Goal: Task Accomplishment & Management: Manage account settings

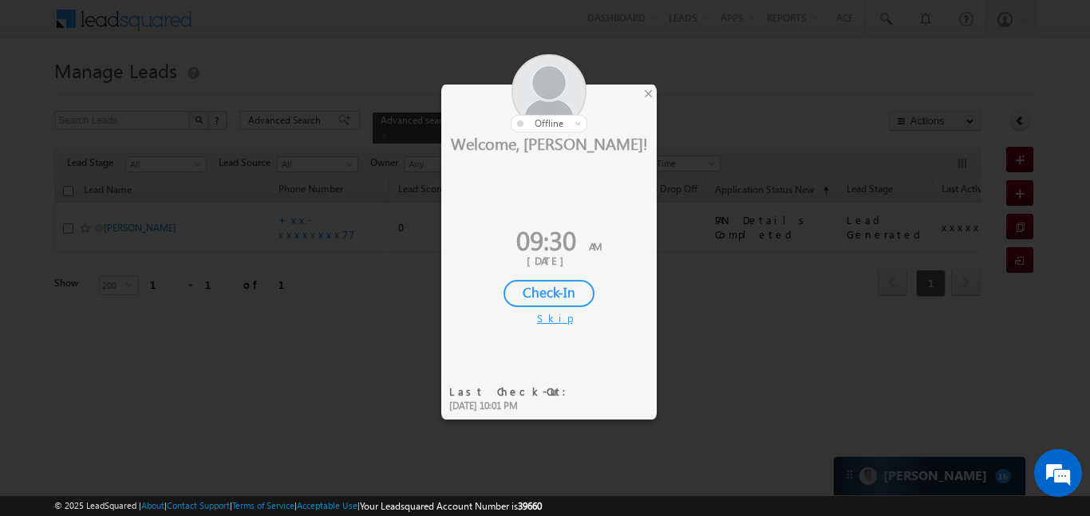
click at [564, 289] on div "Check-In" at bounding box center [549, 293] width 91 height 27
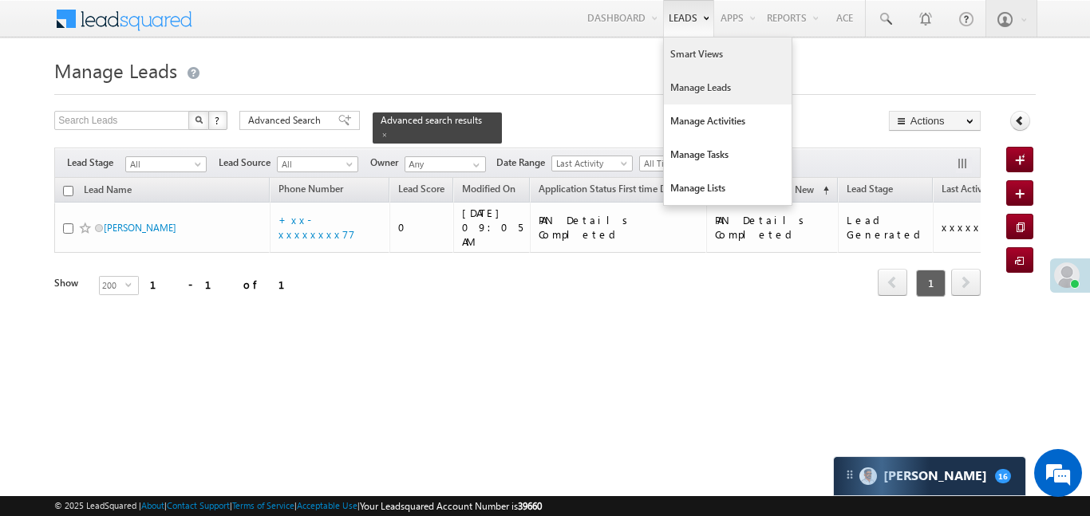
click at [687, 42] on link "Smart Views" at bounding box center [728, 55] width 128 height 34
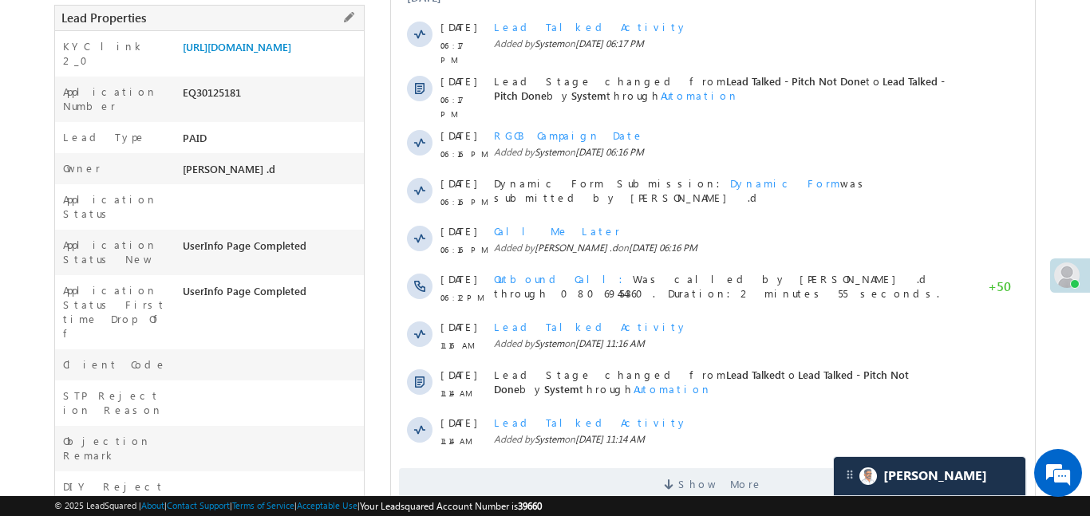
scroll to position [190, 0]
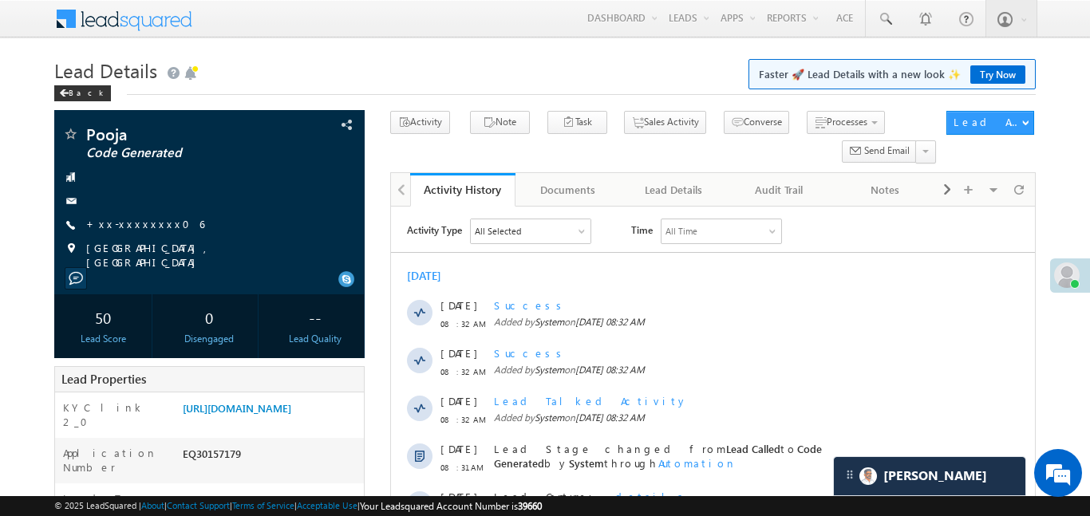
scroll to position [452, 0]
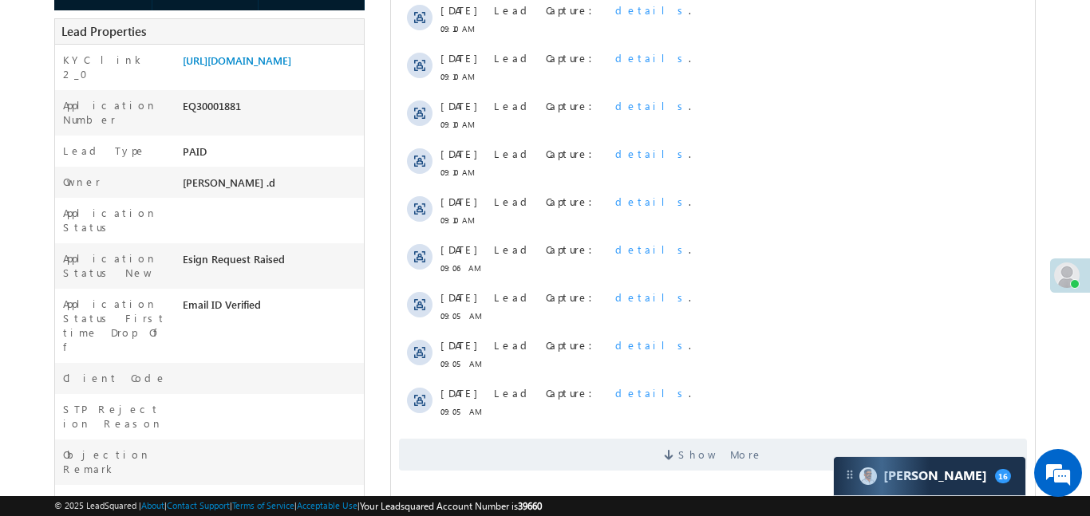
scroll to position [376, 0]
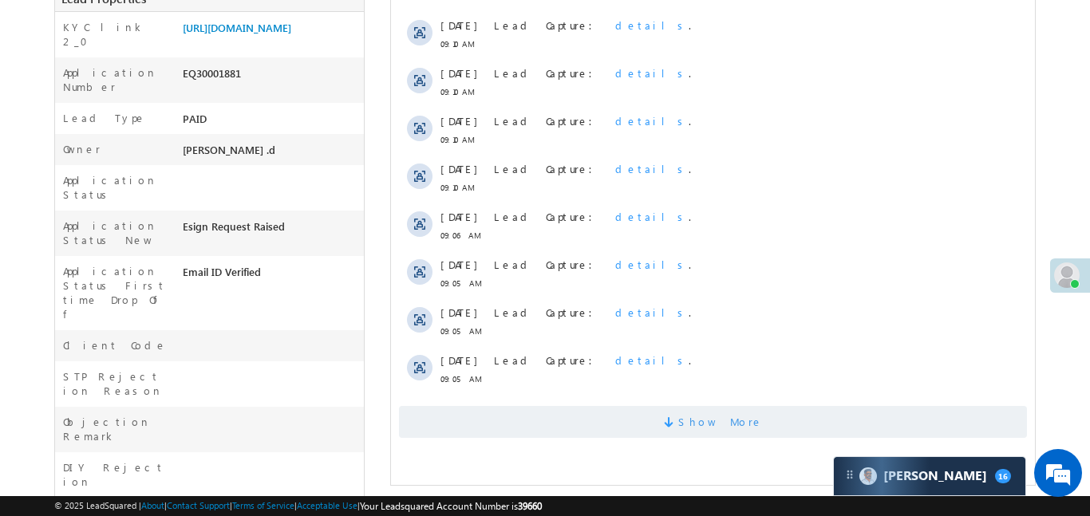
click at [743, 429] on span "Show More" at bounding box center [720, 422] width 85 height 32
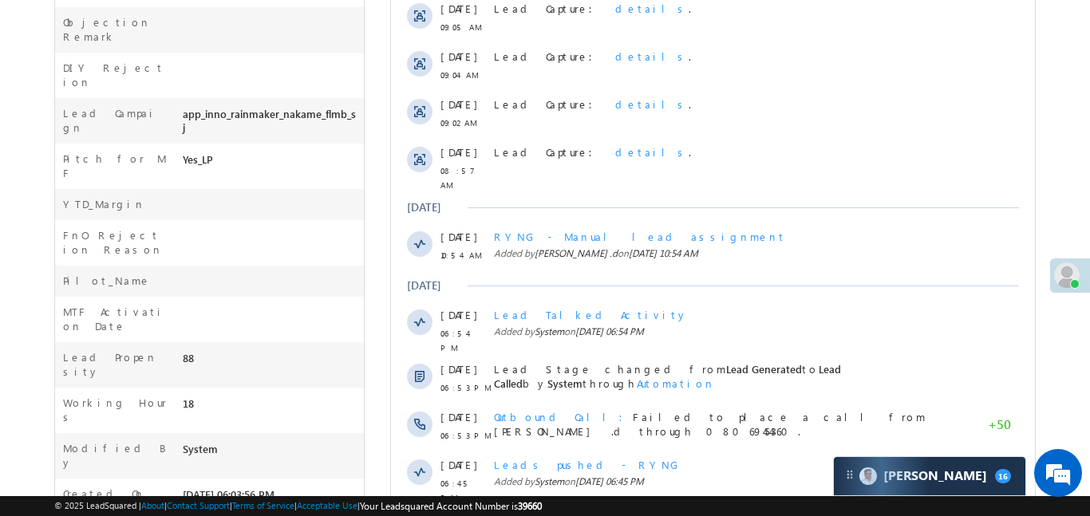
scroll to position [904, 0]
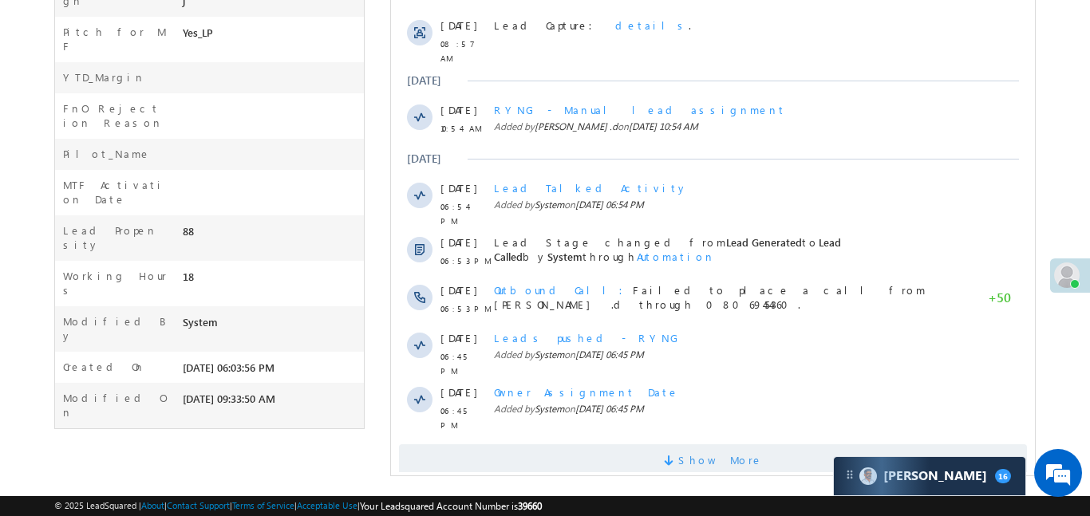
click at [687, 448] on span "Show More" at bounding box center [712, 461] width 628 height 32
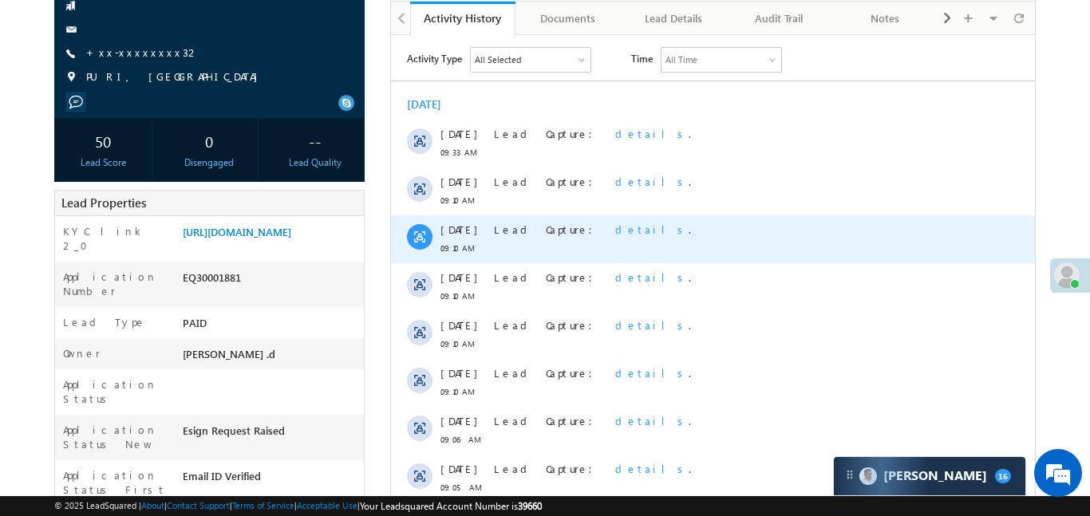
scroll to position [0, 0]
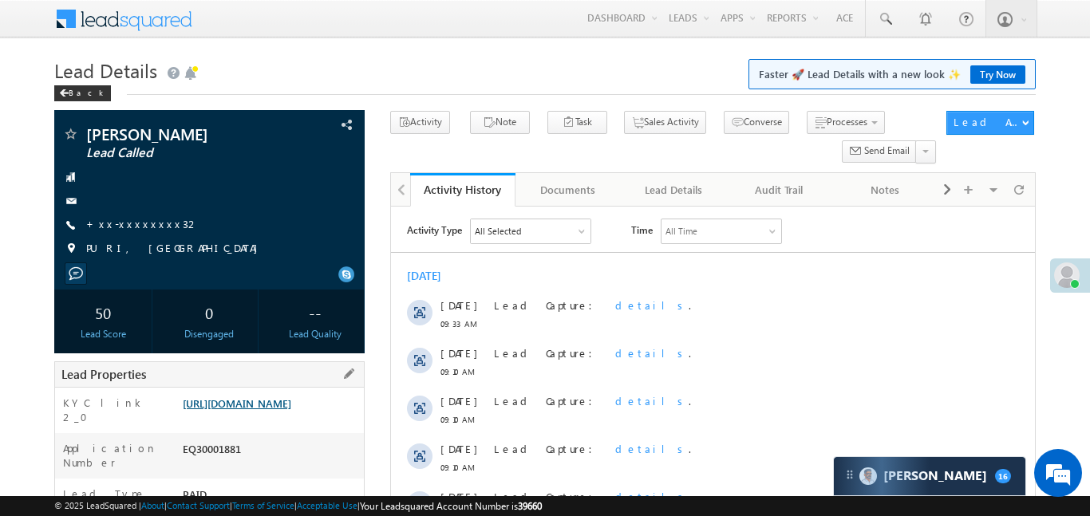
click at [291, 410] on link "https://angelbroking1-pk3em7sa.customui-test.leadsquared.com?leadId=94548661-9a…" at bounding box center [237, 404] width 109 height 14
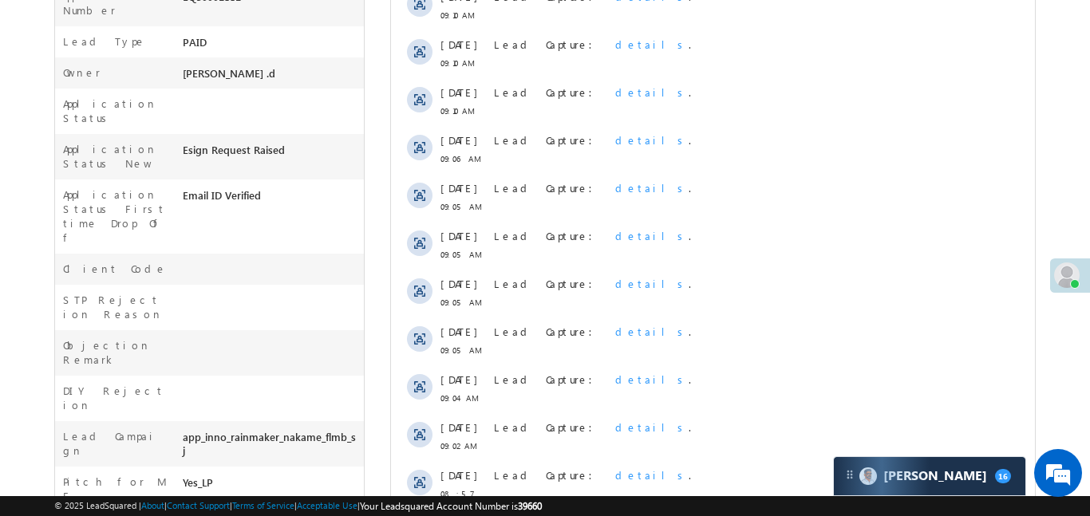
scroll to position [433, 0]
